Goal: Find specific page/section: Locate a particular part of the current website

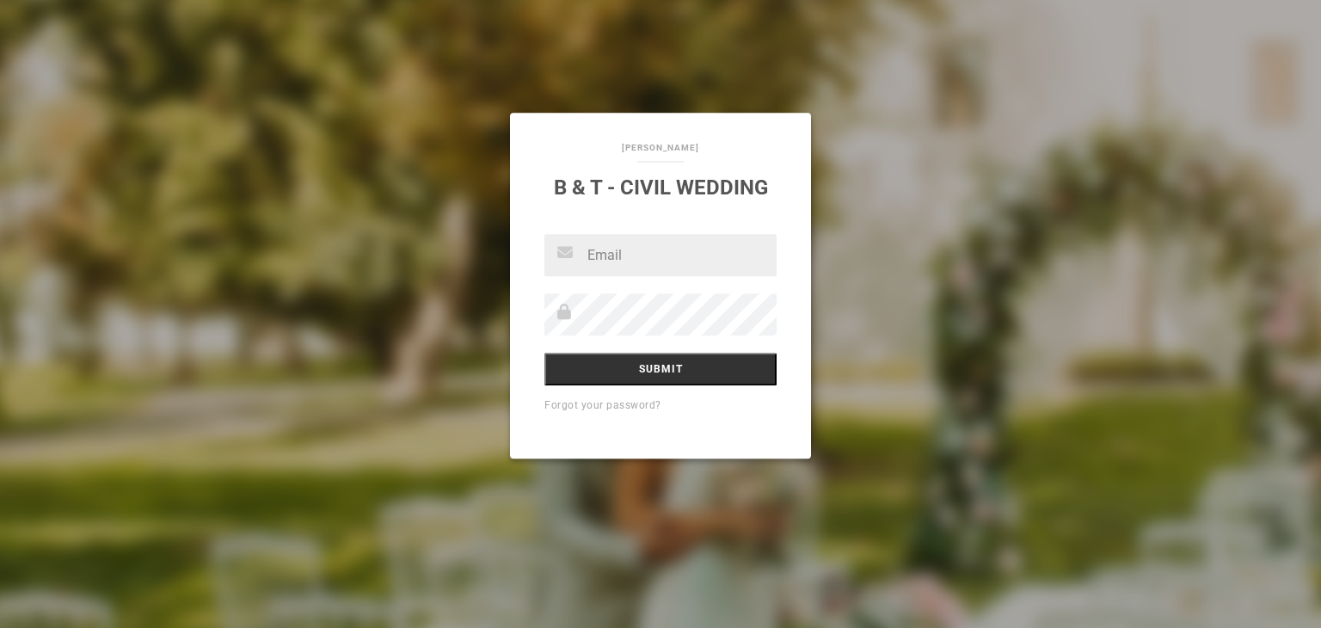
type input "n"
type input "[EMAIL_ADDRESS][DOMAIN_NAME]"
click at [544, 353] on input "Submit" at bounding box center [660, 369] width 232 height 33
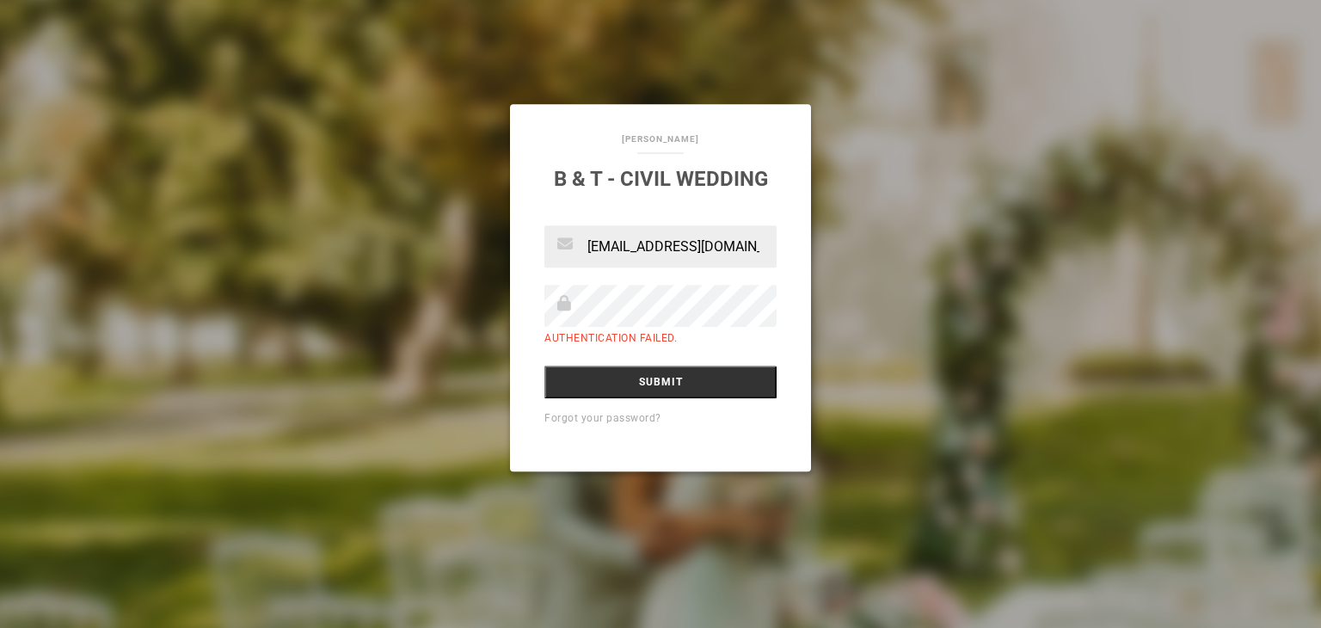
click at [544, 366] on input "Submit" at bounding box center [660, 382] width 232 height 33
